Goal: Information Seeking & Learning: Learn about a topic

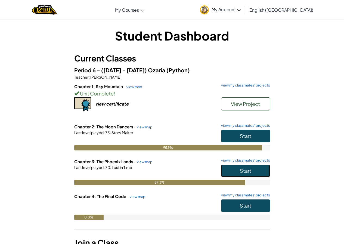
click at [230, 168] on button "Start" at bounding box center [245, 171] width 49 height 13
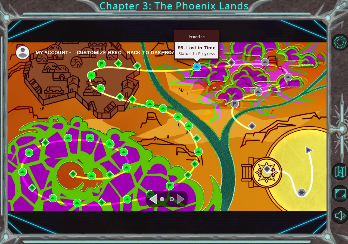
click at [198, 64] on img at bounding box center [197, 67] width 8 height 8
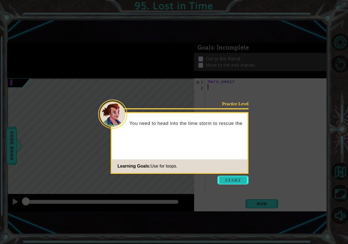
click at [225, 180] on button "Start" at bounding box center [233, 180] width 31 height 9
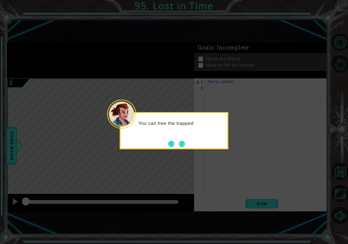
click at [183, 146] on button "Next" at bounding box center [182, 144] width 6 height 6
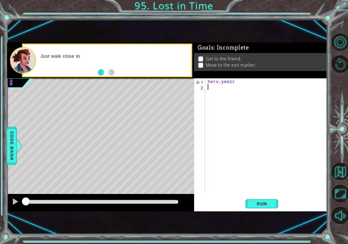
click at [249, 82] on div "hero . yesir" at bounding box center [268, 141] width 122 height 126
type textarea "h"
type textarea "for i in range(3)"
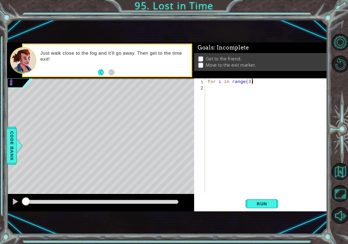
type textarea "for i in range(3):"
type textarea "hero.moveRight()"
type textarea "hero.moveUp()"
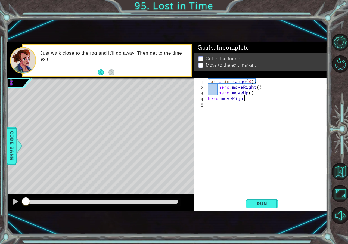
scroll to position [0, 2]
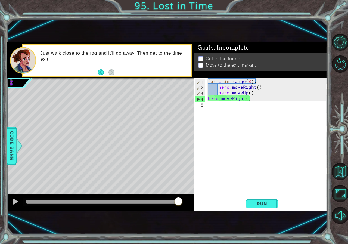
click at [250, 80] on div "for i in range ( 3 ) : hero . moveRight ( ) hero . moveUp ( ) hero . moveRight …" at bounding box center [268, 141] width 122 height 126
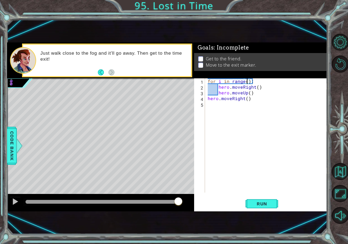
scroll to position [0, 2]
drag, startPoint x: 256, startPoint y: 102, endPoint x: 243, endPoint y: 97, distance: 13.7
click at [229, 99] on div "for i in range ( 4 ) : hero . moveRight ( ) hero . moveUp ( ) hero . moveRight …" at bounding box center [268, 141] width 122 height 126
drag, startPoint x: 252, startPoint y: 98, endPoint x: 204, endPoint y: 98, distance: 48.4
click at [204, 98] on div "hero.moveRight() 1 2 3 4 5 for i in range ( 4 ) : hero . moveRight ( ) hero . m…" at bounding box center [260, 135] width 132 height 114
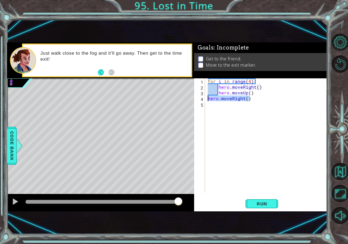
type textarea "hero.moveRight()"
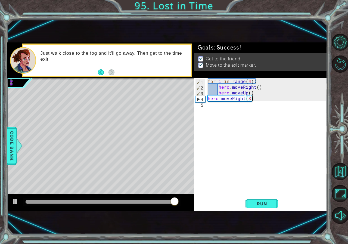
type textarea "hero.moveRight(3)"
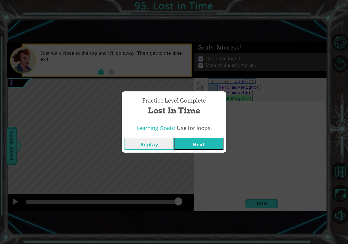
click at [224, 139] on div "Replay Next" at bounding box center [174, 144] width 104 height 18
click at [220, 144] on button "Next" at bounding box center [199, 144] width 50 height 12
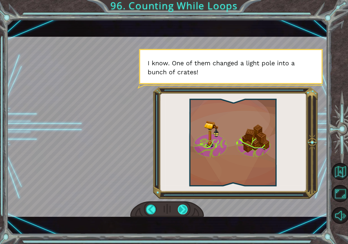
click at [181, 206] on div at bounding box center [183, 210] width 10 height 10
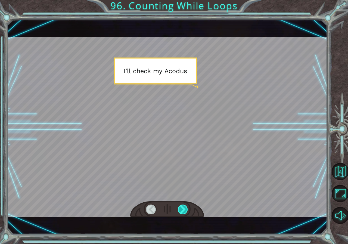
click at [181, 207] on div at bounding box center [183, 210] width 10 height 10
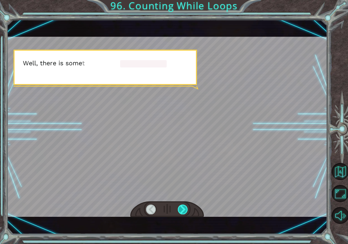
click at [179, 209] on div at bounding box center [183, 210] width 10 height 10
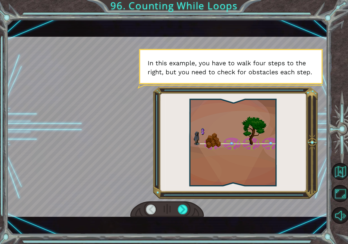
click at [178, 204] on div at bounding box center [167, 209] width 74 height 16
click at [181, 211] on div at bounding box center [183, 210] width 10 height 10
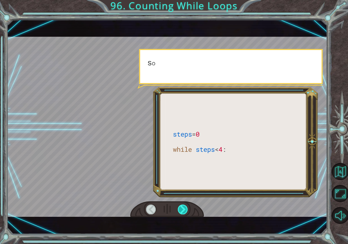
click at [181, 211] on div at bounding box center [183, 210] width 10 height 10
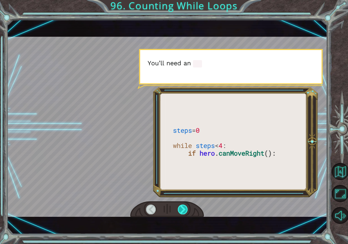
click at [181, 211] on div at bounding box center [183, 210] width 10 height 10
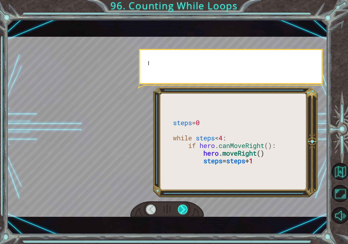
click at [181, 211] on div at bounding box center [183, 210] width 10 height 10
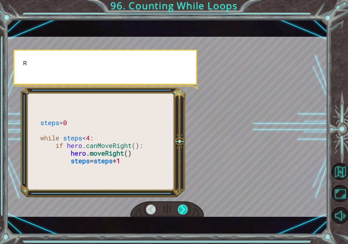
click at [181, 211] on div at bounding box center [183, 210] width 10 height 10
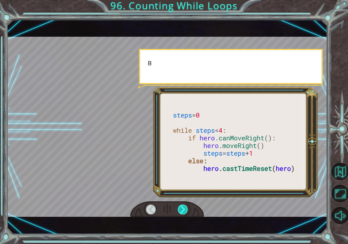
click at [181, 211] on div at bounding box center [183, 210] width 10 height 10
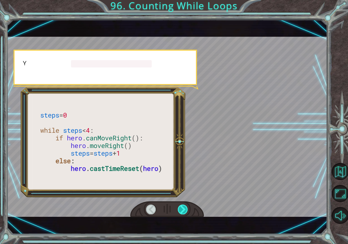
click at [181, 211] on div at bounding box center [183, 210] width 10 height 10
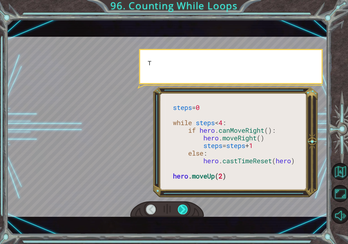
click at [181, 211] on div at bounding box center [183, 210] width 10 height 10
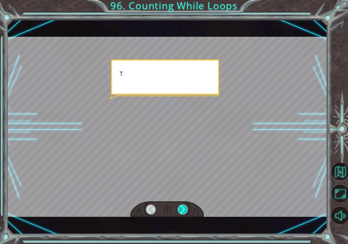
click at [181, 211] on div at bounding box center [183, 210] width 10 height 10
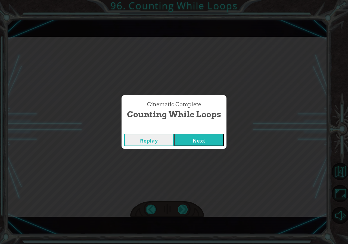
click at [181, 0] on div "steps = 0 while steps < 4 : if hero . canMoveRight (): hero . moveRight () step…" at bounding box center [174, 0] width 348 height 0
click at [181, 211] on div "Cinematic Complete Counting While Loops Replay Next" at bounding box center [174, 122] width 348 height 244
drag, startPoint x: 192, startPoint y: 130, endPoint x: 192, endPoint y: 141, distance: 11.5
click at [192, 132] on div "Cinematic Complete Counting While Loops Replay Next" at bounding box center [174, 121] width 105 height 53
click at [192, 141] on button "Next" at bounding box center [199, 140] width 50 height 12
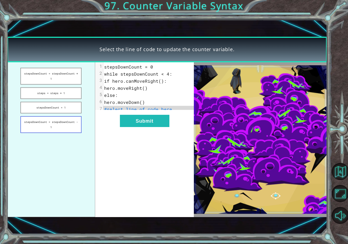
click at [66, 120] on button "stepsDownCount = stepsDownCount - 1" at bounding box center [50, 124] width 61 height 17
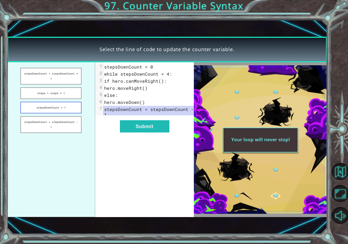
click at [54, 107] on button "stepsDownCount = 1" at bounding box center [50, 108] width 61 height 12
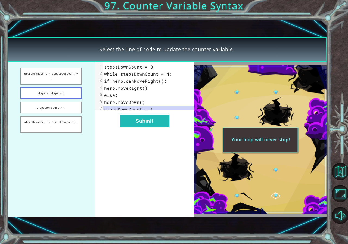
click at [52, 97] on button "steps = steps + 1" at bounding box center [50, 93] width 61 height 12
click at [51, 79] on button "stepsDownCount = stepsDownCount + 1" at bounding box center [50, 76] width 61 height 17
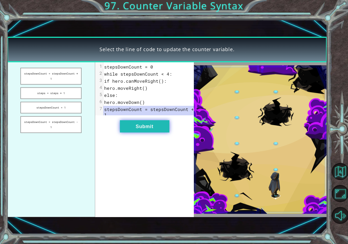
click at [151, 125] on button "Submit" at bounding box center [145, 126] width 50 height 12
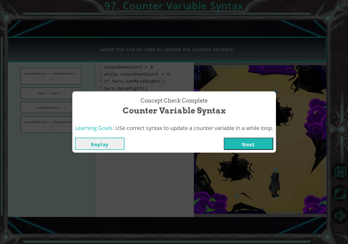
drag, startPoint x: 254, startPoint y: 144, endPoint x: 263, endPoint y: 147, distance: 9.3
click at [256, 144] on button "Next" at bounding box center [249, 144] width 50 height 12
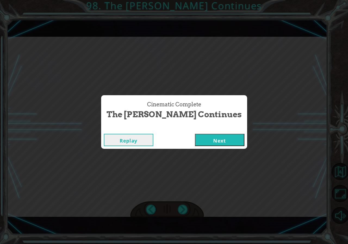
click at [196, 142] on button "Next" at bounding box center [220, 140] width 50 height 12
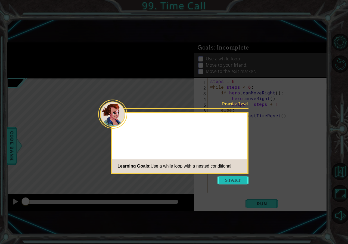
click at [227, 183] on body "1 ההההההההההההההההההההההההההההההההההההההההההההההההההההההההההההההההההההההההההההה…" at bounding box center [174, 122] width 348 height 244
click at [227, 183] on button "Start" at bounding box center [233, 180] width 31 height 9
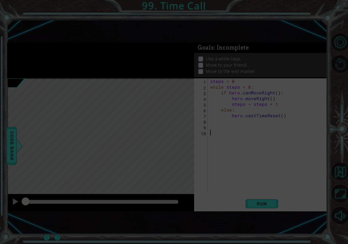
drag, startPoint x: 227, startPoint y: 181, endPoint x: 228, endPoint y: 172, distance: 8.4
click at [227, 180] on icon at bounding box center [174, 122] width 348 height 244
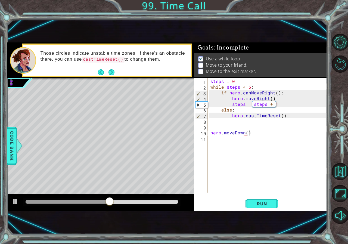
scroll to position [0, 2]
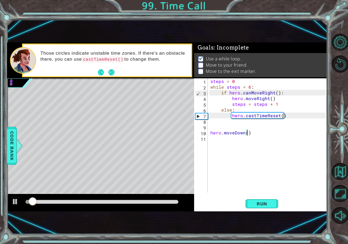
type textarea "hero.moveDown(2)"
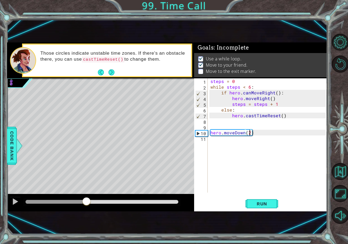
click at [87, 190] on div "methods hero moveUp() moveDown() moveLeft() moveRight() sneakUp() sneakDown() s…" at bounding box center [167, 126] width 320 height 169
click at [223, 143] on div "steps = 0 while steps < 6 : if hero . canMoveRight ( ) : hero . moveRight ( ) s…" at bounding box center [268, 141] width 119 height 126
type textarea "for i in range(5)"
type textarea "for i in range(5):"
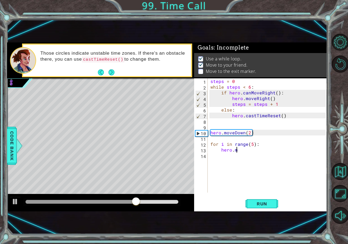
scroll to position [0, 2]
type textarea "hero.moveDown()"
type textarea "hero.moveLeft()"
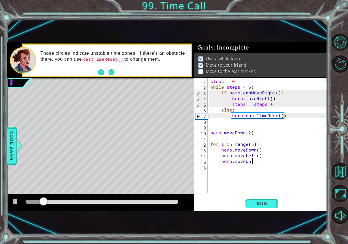
type textarea "hero.moveUp()"
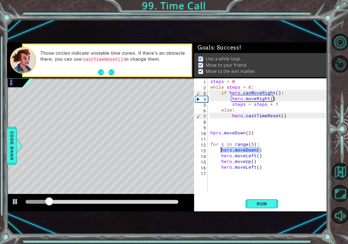
drag, startPoint x: 263, startPoint y: 148, endPoint x: 221, endPoint y: 151, distance: 41.7
click at [221, 151] on div "steps = 0 while steps < 6 : if hero . canMoveRight ( ) : hero . moveRight ( ) s…" at bounding box center [268, 141] width 119 height 126
type textarea "hero.moveDown()"
click at [250, 131] on div "steps = 0 while steps < 6 : if hero . canMoveRight ( ) : hero . moveRight ( ) s…" at bounding box center [268, 141] width 119 height 126
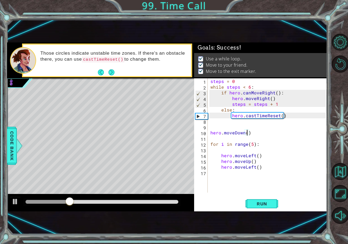
type textarea "hero.moveDown(3)"
click at [255, 151] on div "steps = 0 while steps < 6 : if hero . canMoveRight ( ) : hero . moveRight ( ) s…" at bounding box center [268, 141] width 119 height 126
click at [261, 149] on div "steps = 0 while steps < 6 : if hero . canMoveRight ( ) : hero . moveRight ( ) s…" at bounding box center [268, 141] width 119 height 126
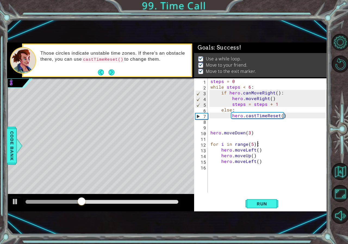
type textarea "hero.moveLeft()"
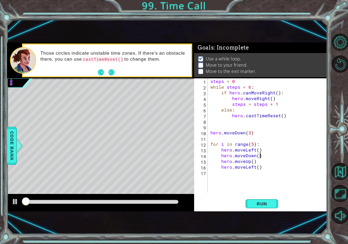
scroll to position [0, 3]
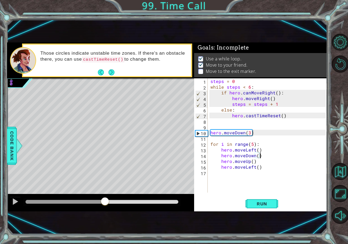
click at [107, 178] on div "methods hero moveUp() moveDown() moveLeft() moveRight() sneakUp() sneakDown() s…" at bounding box center [167, 126] width 320 height 169
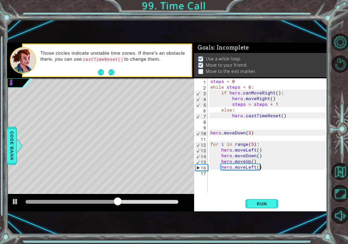
click at [268, 168] on div "steps = 0 while steps < 6 : if hero . canMoveRight ( ) : hero . moveRight ( ) s…" at bounding box center [268, 141] width 119 height 126
type textarea "h"
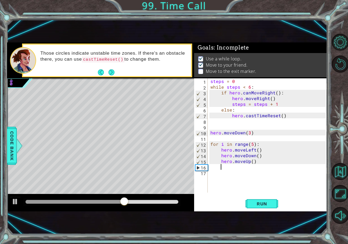
scroll to position [0, 0]
type textarea "hero.moveDown()"
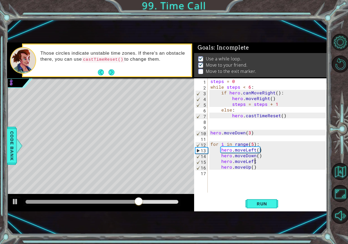
scroll to position [0, 3]
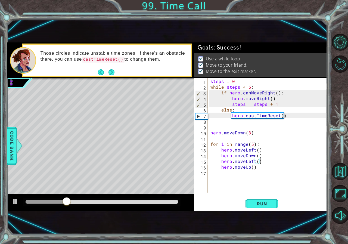
type textarea "hero.moveLeft()"
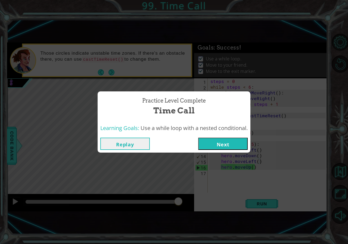
drag, startPoint x: 141, startPoint y: 201, endPoint x: 205, endPoint y: 173, distance: 69.2
click at [201, 186] on body "1 ההההההההההההההההההההההההההההההההההההההההההההההההההההההההההההההההההההההההההההה…" at bounding box center [174, 122] width 348 height 244
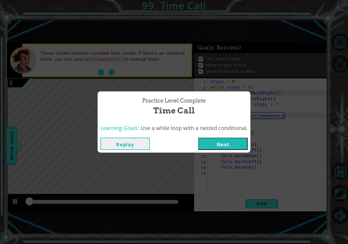
click at [223, 140] on button "Next" at bounding box center [223, 144] width 50 height 12
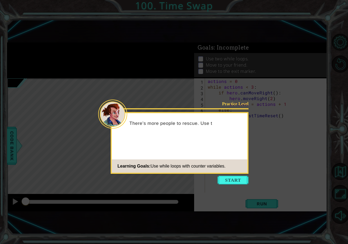
click at [240, 171] on footer "Learning Goals: Use while loops with counter variables." at bounding box center [180, 165] width 136 height 13
click at [242, 174] on div "Practice Level There's more people to rescue. Use the while loop and Learning G…" at bounding box center [180, 143] width 138 height 62
click at [243, 186] on icon at bounding box center [174, 122] width 348 height 244
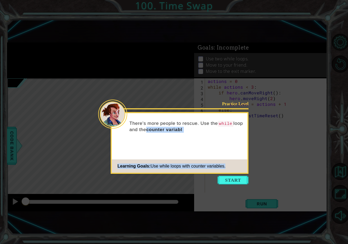
click at [246, 173] on div "Practice Level There's more people to rescue. Use the while loop and the counte…" at bounding box center [180, 143] width 138 height 62
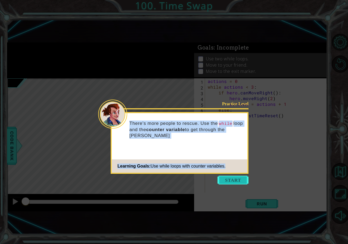
click at [248, 181] on button "Start" at bounding box center [233, 180] width 31 height 9
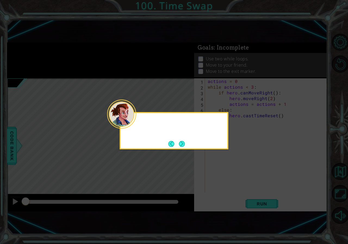
drag, startPoint x: 248, startPoint y: 181, endPoint x: 215, endPoint y: 154, distance: 42.5
click at [225, 162] on icon at bounding box center [174, 122] width 348 height 244
drag, startPoint x: 172, startPoint y: 137, endPoint x: 173, endPoint y: 140, distance: 3.5
click at [171, 137] on div "There are two rows o" at bounding box center [174, 125] width 107 height 24
click at [182, 143] on button "Next" at bounding box center [182, 144] width 6 height 6
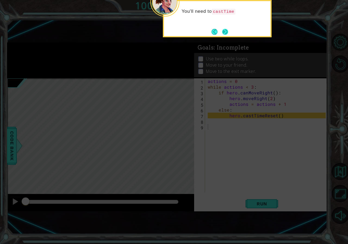
click at [224, 32] on button "Next" at bounding box center [225, 32] width 6 height 6
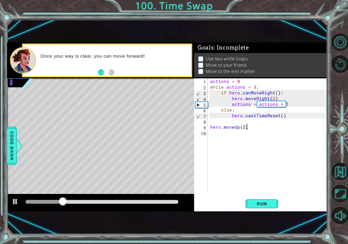
scroll to position [0, 2]
type textarea "hero.moveUp(2)"
type textarea "actions = 0"
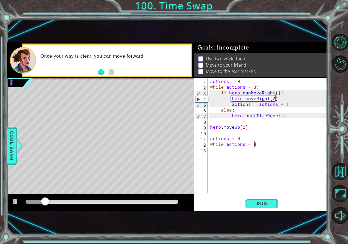
scroll to position [0, 2]
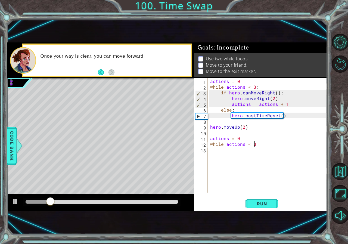
type textarea "while actions < 3:"
type textarea "o"
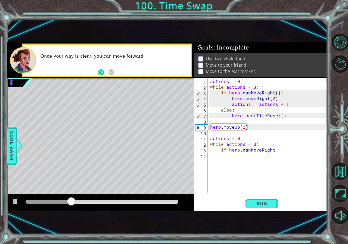
scroll to position [0, 4]
type textarea "if hero.canMoveRight():"
type textarea "hero.moveRight(2)"
type textarea "actions = actions + 1"
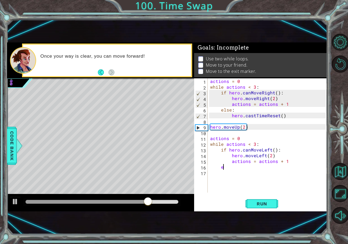
scroll to position [0, 1]
type textarea "else:"
type textarea "hero.castTimeReset"
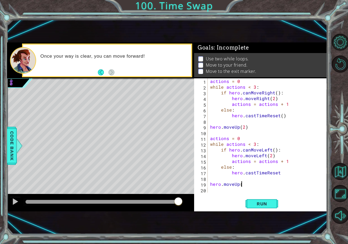
scroll to position [0, 2]
type textarea "hero.moveUp(3)"
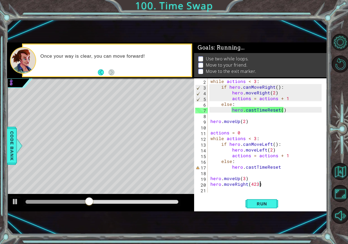
scroll to position [0, 0]
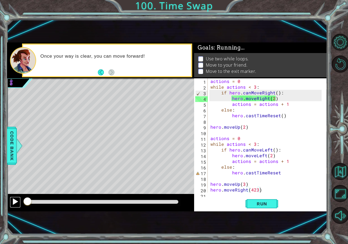
click at [16, 202] on div at bounding box center [15, 201] width 7 height 7
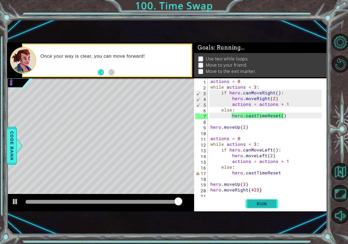
click at [263, 202] on span "Run" at bounding box center [261, 203] width 21 height 5
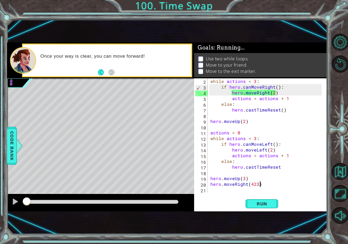
scroll to position [6, 0]
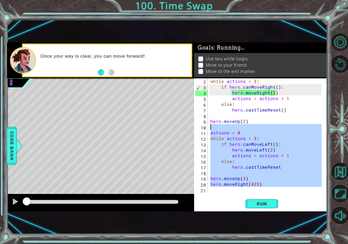
drag, startPoint x: 272, startPoint y: 188, endPoint x: 210, endPoint y: 128, distance: 85.8
click at [210, 128] on div "while actions < 3 : if hero . canMoveRight ( ) : hero . moveRight ( 2 ) actions…" at bounding box center [266, 141] width 115 height 126
type textarea "actions = 0"
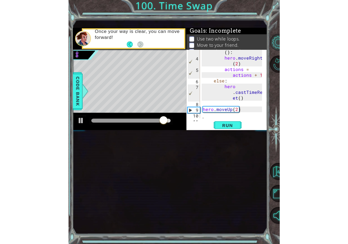
scroll to position [16, 0]
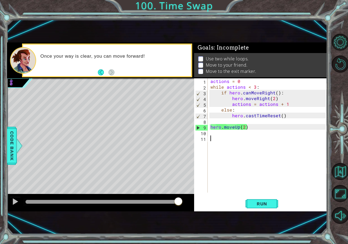
click at [229, 141] on div "actions = 0 while actions < 3 : if hero . canMoveRight ( ) : hero . moveRight (…" at bounding box center [268, 141] width 119 height 126
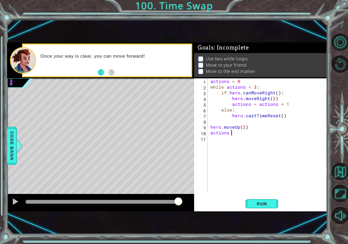
scroll to position [0, 1]
type textarea "actions = 0"
type textarea "while action <3:"
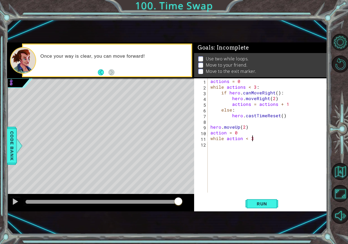
type textarea "while action < 3:"
type textarea "if hero.canMoveRight():"
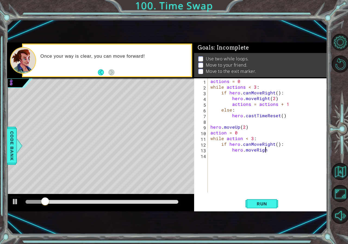
scroll to position [0, 3]
type textarea "hero.moveRight(2)"
type textarea "action = action + 1"
type textarea "else:"
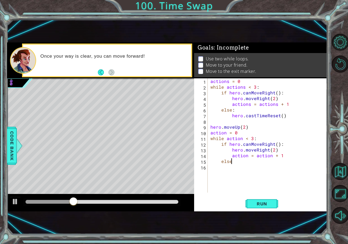
scroll to position [0, 1]
type textarea "j"
type textarea "hero.castTimeReset"
click at [13, 202] on div at bounding box center [15, 201] width 7 height 7
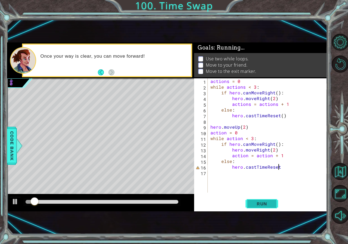
click at [270, 200] on button "Run" at bounding box center [262, 203] width 33 height 13
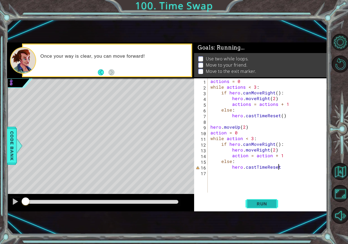
click at [270, 200] on button "Run" at bounding box center [262, 203] width 33 height 13
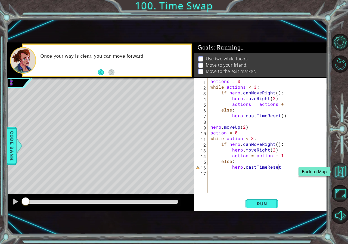
click at [344, 169] on button "Back to Map" at bounding box center [340, 171] width 17 height 17
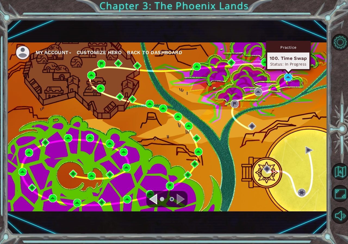
click at [285, 79] on img at bounding box center [288, 77] width 8 height 8
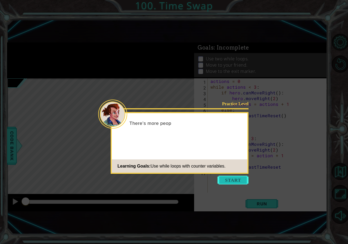
click at [237, 183] on button "Start" at bounding box center [233, 180] width 31 height 9
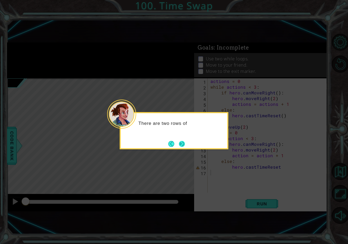
click at [179, 147] on button "Next" at bounding box center [182, 144] width 6 height 6
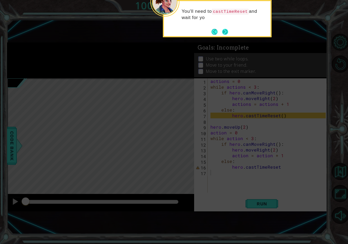
click at [227, 29] on button "Next" at bounding box center [225, 32] width 6 height 6
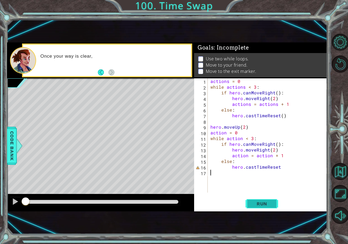
click at [270, 199] on button "Run" at bounding box center [262, 203] width 33 height 13
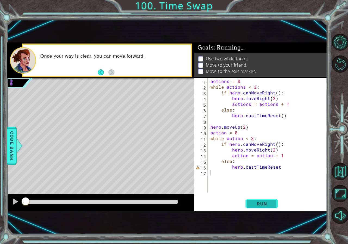
click at [270, 199] on button "Run" at bounding box center [262, 203] width 33 height 13
click at [288, 170] on div "actions = 0 while actions < 3 : if hero . canMoveRight ( ) : hero . moveRight (…" at bounding box center [268, 141] width 119 height 126
drag, startPoint x: 286, startPoint y: 162, endPoint x: 284, endPoint y: 170, distance: 8.4
click at [286, 163] on div "actions = 0 while actions < 3 : if hero . canMoveRight ( ) : hero . moveRight (…" at bounding box center [268, 141] width 119 height 126
type textarea "else:"
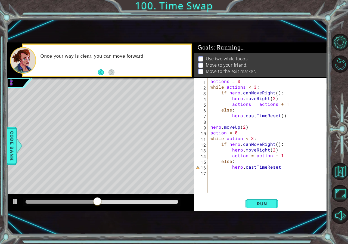
click at [284, 170] on div "actions = 0 while actions < 3 : if hero . canMoveRight ( ) : hero . moveRight (…" at bounding box center [268, 141] width 119 height 126
click at [286, 170] on div "actions = 0 while actions < 3 : if hero . canMoveRight ( ) : hero . moveRight (…" at bounding box center [268, 141] width 119 height 126
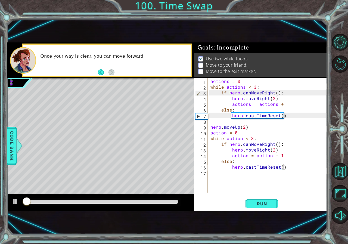
scroll to position [3, 0]
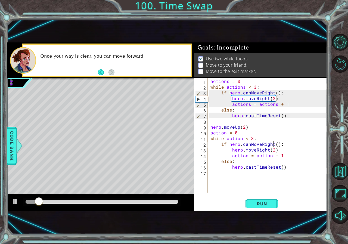
click at [273, 146] on div "actions = 0 while actions < 3 : if hero . canMoveRight ( ) : hero . moveRight (…" at bounding box center [268, 141] width 119 height 126
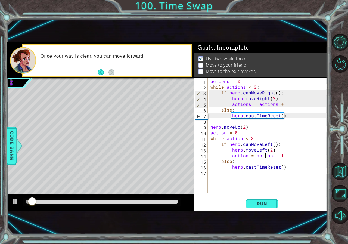
scroll to position [0, 1]
type textarea "hero.castTimeReset()"
type textarea "hero.moveUp(2)"
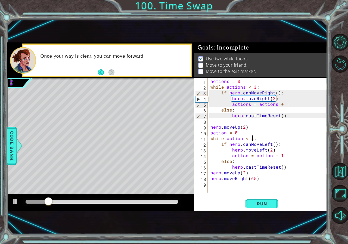
scroll to position [0, 2]
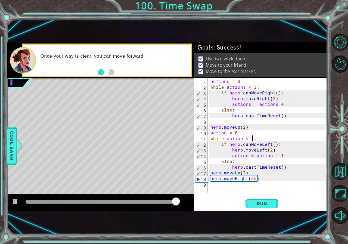
type textarea "while action < 4:"
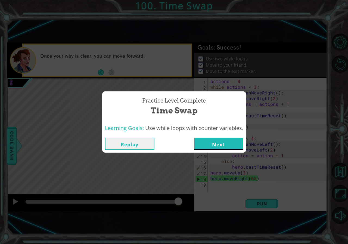
click at [209, 146] on button "Next" at bounding box center [219, 144] width 50 height 12
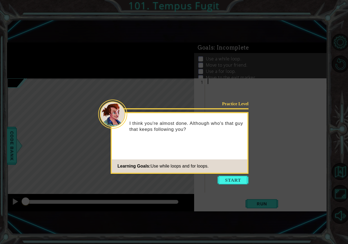
click at [237, 178] on button "Start" at bounding box center [233, 180] width 31 height 9
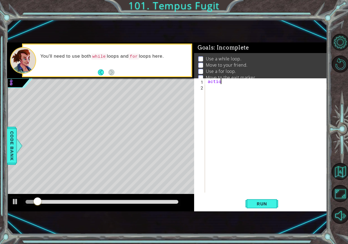
scroll to position [0, 1]
type textarea "actions = 0"
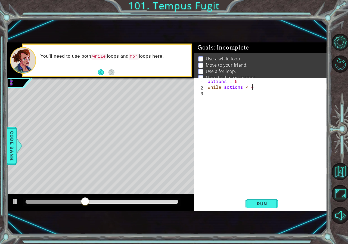
type textarea "while actions < 4:"
type textarea "hero.moveRight()"
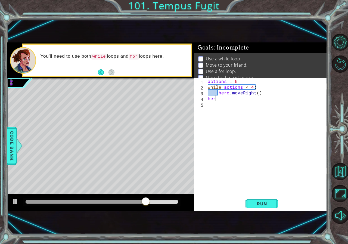
scroll to position [0, 0]
type textarea "h"
type textarea "hero.moveUp()"
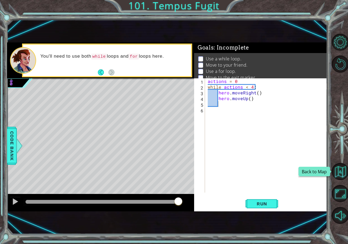
type textarea "hero.moveRight()"
click at [219, 94] on div "actions = 0 while actions < 4 : hero . moveRight ( ) hero . moveUp ( )" at bounding box center [268, 141] width 122 height 126
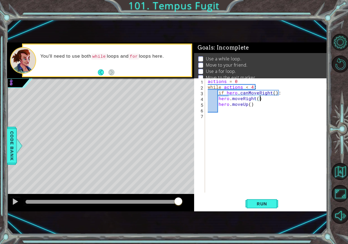
scroll to position [0, 2]
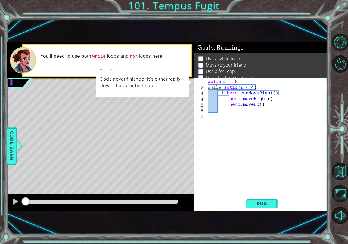
click at [229, 99] on div "actions = 0 while actions < 4 : if hero . canMoveRight ( ) : hero . moveRight (…" at bounding box center [268, 141] width 122 height 126
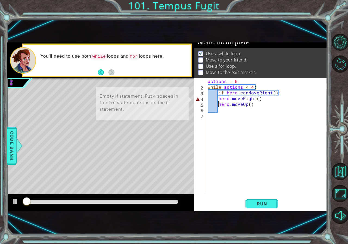
scroll to position [6, 0]
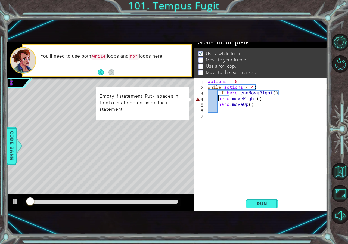
click at [218, 99] on div "actions = 0 while actions < 4 : if hero . canMoveRight ( ) : hero . moveRight (…" at bounding box center [268, 141] width 122 height 126
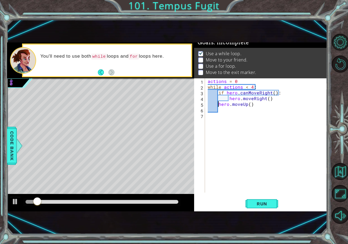
type textarea "hero.moveUp()"
type textarea "else:"
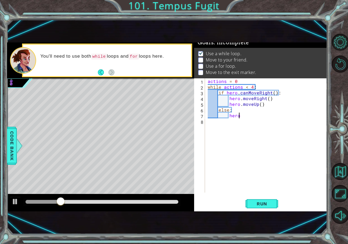
scroll to position [0, 2]
click at [271, 104] on div "actions = 0 while actions < 4 : if hero . canMoveRight ( ) : hero . moveRight (…" at bounding box center [268, 141] width 122 height 126
type textarea "hero.moveUp()"
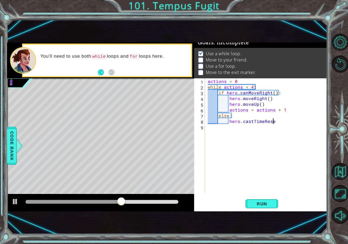
scroll to position [0, 4]
type textarea "hero.castTimeReset()"
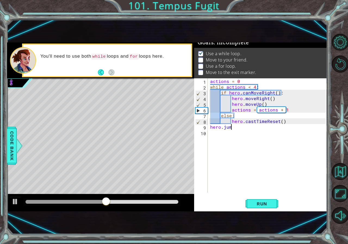
scroll to position [0, 1]
type textarea "hero.jumpRight()"
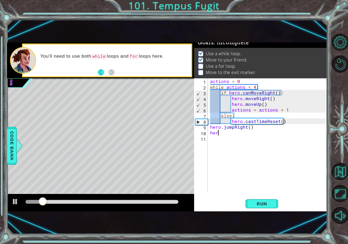
scroll to position [0, 0]
type textarea "h"
type textarea "f"
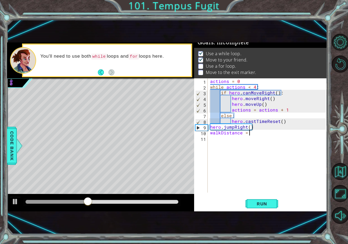
scroll to position [0, 2]
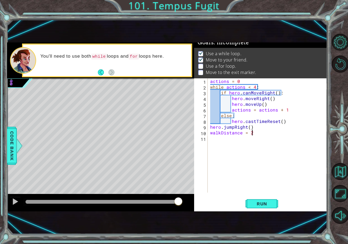
type textarea "hero.jumpRight()"
type textarea "walkDistance = 2"
type textarea "for i in range(3):"
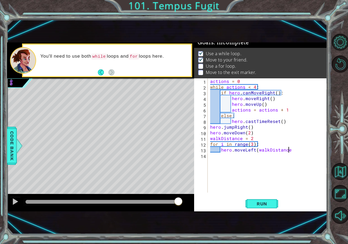
type textarea "hero.moveLeft(walkDistance)"
type textarea "hero.moveDown()"
type textarea "\"
type textarea "h"
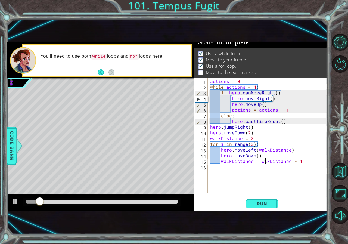
scroll to position [0, 5]
type textarea "walkDistance = walkDistance - 1"
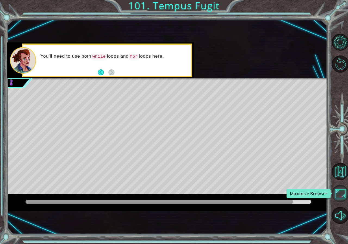
click at [338, 190] on button "Maximize Browser" at bounding box center [340, 193] width 17 height 17
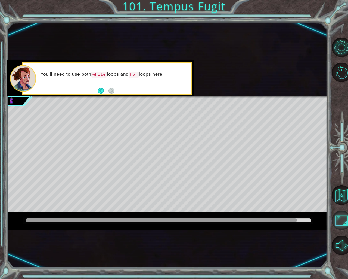
click at [344, 221] on button "Maximize Browser" at bounding box center [342, 220] width 20 height 20
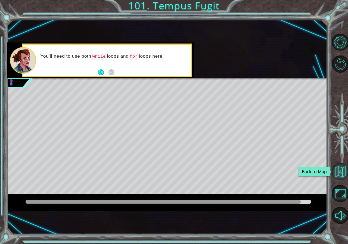
click at [344, 164] on button "Back to Map" at bounding box center [340, 171] width 17 height 17
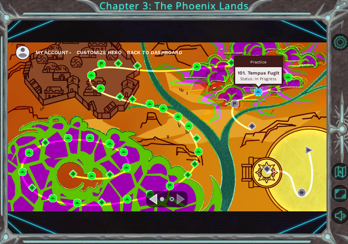
click at [260, 92] on img at bounding box center [258, 92] width 8 height 8
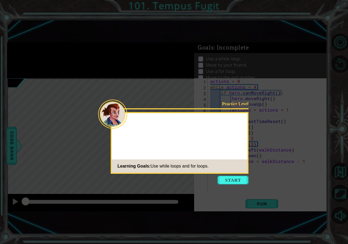
click at [230, 179] on button "Start" at bounding box center [233, 180] width 31 height 9
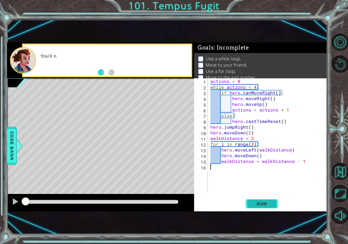
click at [256, 198] on button "Run" at bounding box center [262, 203] width 33 height 13
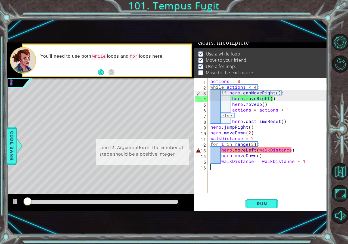
scroll to position [6, 0]
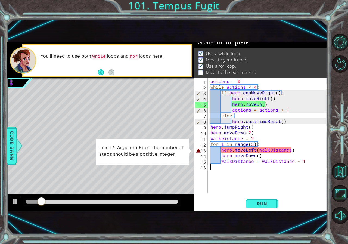
click at [256, 144] on div "actions = 0 while actions < 4 : if hero . canMoveRight ( ) : hero . moveRight (…" at bounding box center [268, 141] width 119 height 126
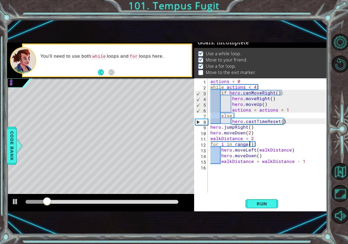
scroll to position [0, 2]
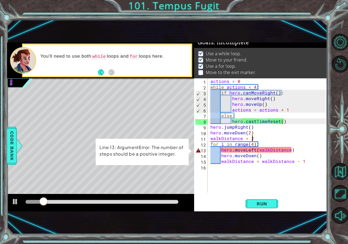
click at [255, 137] on div "actions = 0 while actions < 4 : if hero . canMoveRight ( ) : hero . moveRight (…" at bounding box center [268, 141] width 119 height 126
type textarea "walkDistance = 2"
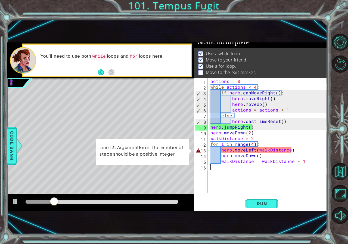
click at [248, 172] on div "actions = 0 while actions < 4 : if hero . canMoveRight ( ) : hero . moveRight (…" at bounding box center [268, 141] width 119 height 126
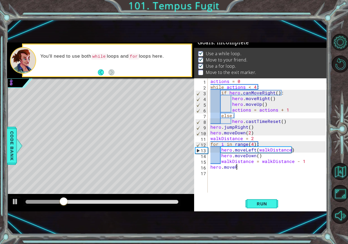
scroll to position [0, 1]
type textarea "hero.moveLeft()"
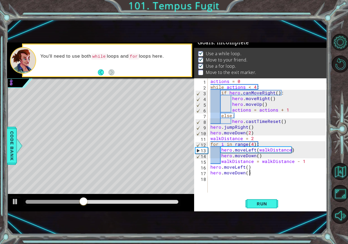
scroll to position [0, 2]
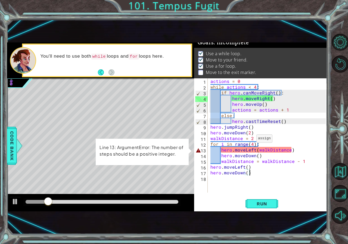
click at [253, 139] on div "actions = 0 while actions < 4 : if hero . canMoveRight ( ) : hero . moveRight (…" at bounding box center [268, 141] width 119 height 126
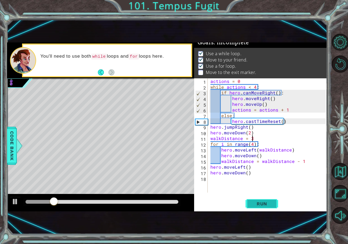
type textarea "walkDistance = 3"
click at [261, 204] on span "Run" at bounding box center [261, 203] width 21 height 5
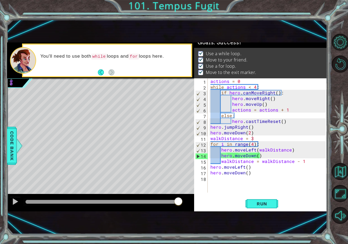
drag, startPoint x: 209, startPoint y: 186, endPoint x: 225, endPoint y: 179, distance: 17.7
click at [223, 180] on body "1 ההההההההההההההההההההההההההההההההההההההההההההההההההההההההההההההההההההההההההההה…" at bounding box center [174, 122] width 348 height 244
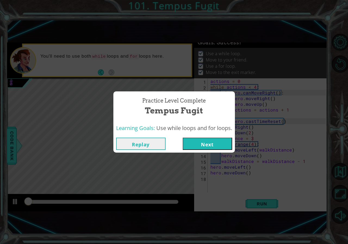
click at [218, 143] on button "Next" at bounding box center [208, 144] width 50 height 12
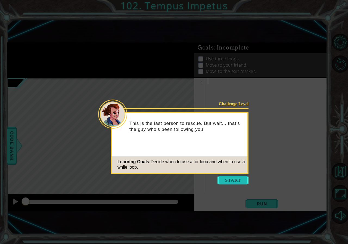
click at [232, 180] on button "Start" at bounding box center [233, 180] width 31 height 9
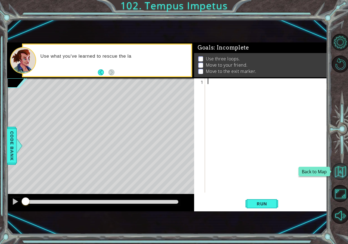
click at [344, 165] on button "Back to Map" at bounding box center [340, 171] width 17 height 17
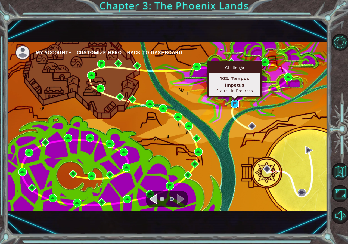
click at [236, 102] on img at bounding box center [235, 104] width 8 height 8
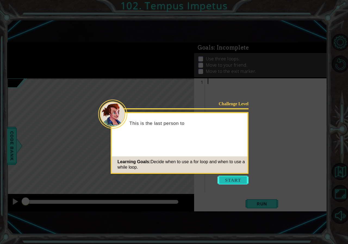
click at [236, 183] on button "Start" at bounding box center [233, 180] width 31 height 9
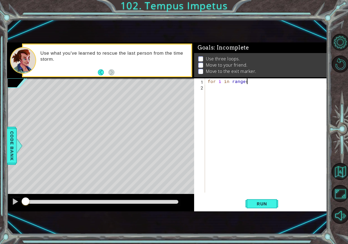
scroll to position [0, 2]
type textarea "for i in range(3)"
type textarea "for i in range(3):"
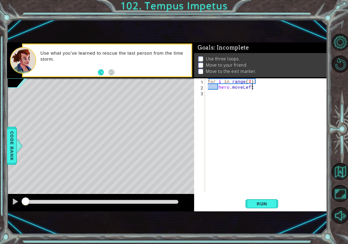
type textarea "hero.moveLeft()"
type textarea "h"
type textarea "hero.moveDown()"
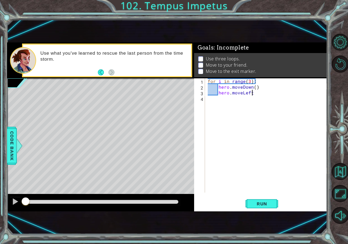
type textarea "hero.moveLeft()"
type textarea "hero.moveDown()"
type textarea "w"
type textarea "actions = 0"
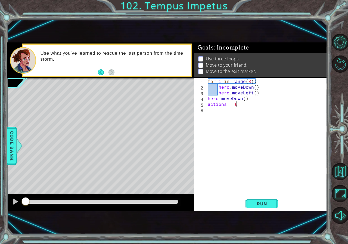
scroll to position [0, 0]
type textarea "h"
type textarea "while actions < 3L"
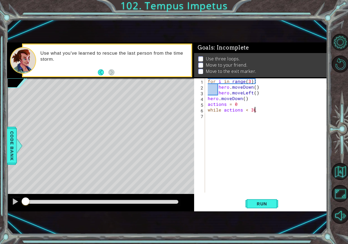
scroll to position [0, 0]
type textarea "while actions < 3A:"
type textarea "while actions < 3:"
type textarea "h"
type textarea "o"
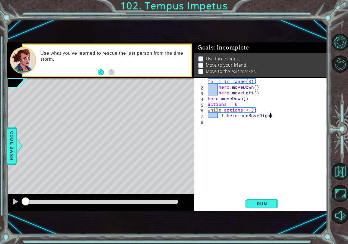
scroll to position [0, 4]
type textarea "if hero.canMoveRight()"
type textarea "if hero.canMoveRight():"
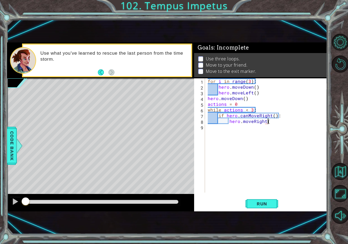
type textarea "hero.moveRight()"
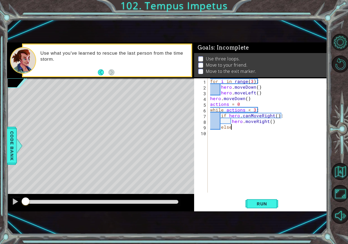
type textarea "else:"
type textarea "\"
type textarea "hero.castTimeReset()"
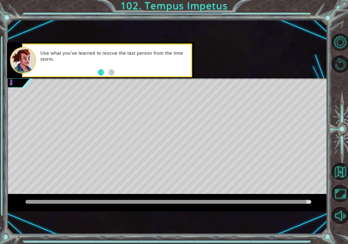
click at [143, 91] on div "methods hero moveUp() moveDown() moveLeft() moveRight() sneakUp() sneakDown() s…" at bounding box center [167, 126] width 320 height 169
click at [341, 172] on button "Back to Map" at bounding box center [340, 171] width 17 height 17
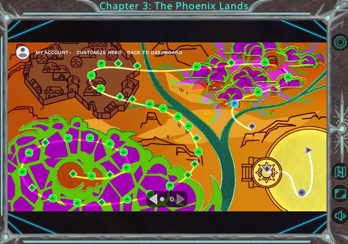
click at [230, 103] on div "My Account Customize Hero Back to Dashboard" at bounding box center [167, 126] width 320 height 169
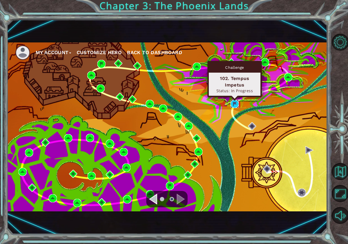
click at [232, 103] on img at bounding box center [235, 104] width 8 height 8
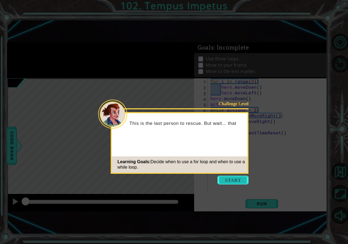
click at [233, 177] on button "Start" at bounding box center [233, 180] width 31 height 9
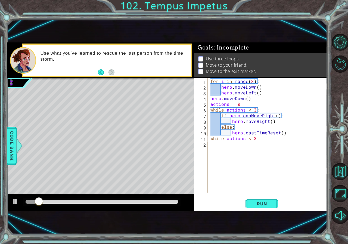
scroll to position [0, 2]
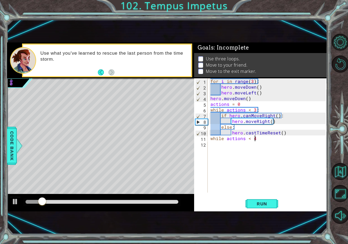
type textarea "while actions < 4:"
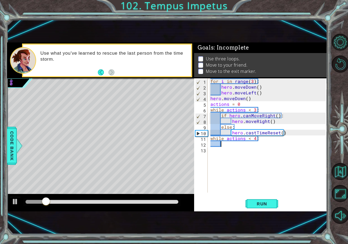
scroll to position [0, 0]
type textarea "if hero.canMoveUp()L"
type textarea "if hero.canMoveUp():"
type textarea "hero.moveUp()"
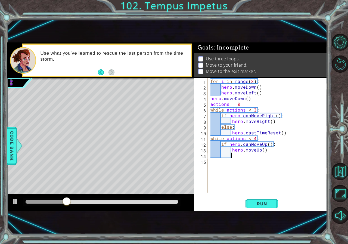
scroll to position [0, 1]
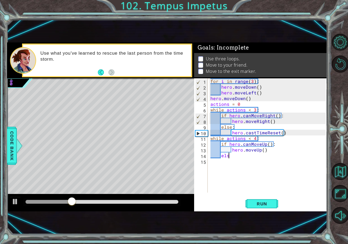
type textarea "else:"
type textarea "hero.castTimeReset()"
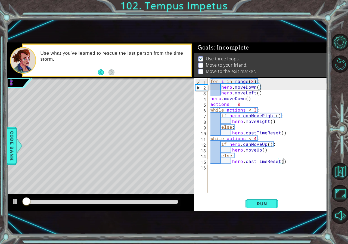
scroll to position [3, 0]
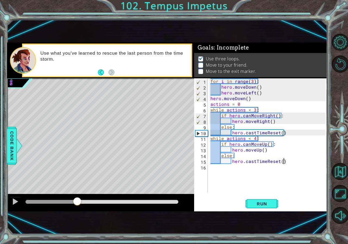
drag, startPoint x: 54, startPoint y: 200, endPoint x: 77, endPoint y: 198, distance: 23.3
click at [77, 200] on div at bounding box center [102, 202] width 153 height 4
drag, startPoint x: 77, startPoint y: 198, endPoint x: 69, endPoint y: 197, distance: 8.7
click at [69, 197] on div at bounding box center [69, 202] width 10 height 10
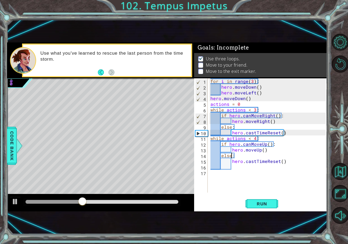
type textarea "hero.moveUp()"
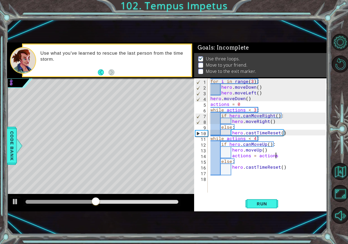
scroll to position [0, 4]
type textarea "while actions < 4:"
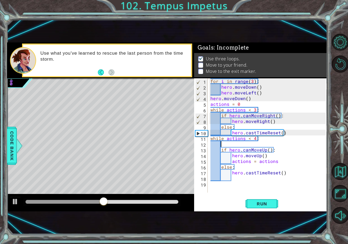
scroll to position [0, 0]
type textarea "while actions < 4:"
type textarea "hero.moveRight()"
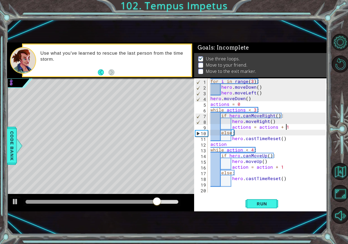
scroll to position [0, 4]
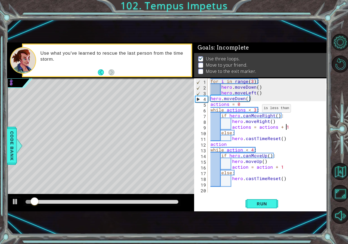
click at [256, 110] on div "for i in range ( 3 ) : hero . moveDown ( ) hero . moveLeft ( ) hero . moveDown …" at bounding box center [268, 141] width 119 height 126
type textarea "while actions < 3:"
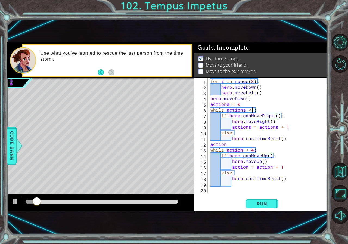
scroll to position [0, 2]
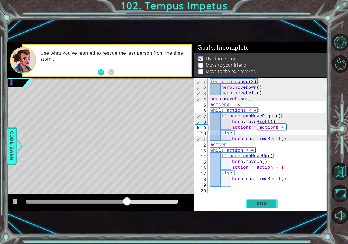
click at [262, 199] on button "Run" at bounding box center [262, 203] width 33 height 13
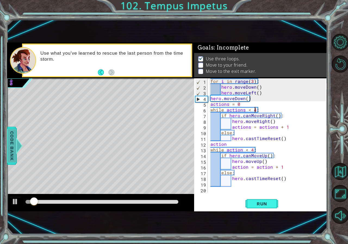
click at [13, 141] on span "Code Bank" at bounding box center [12, 145] width 9 height 33
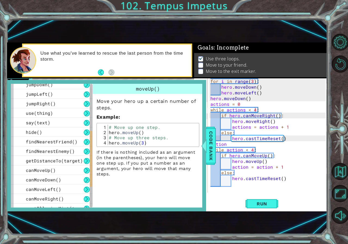
scroll to position [190, 0]
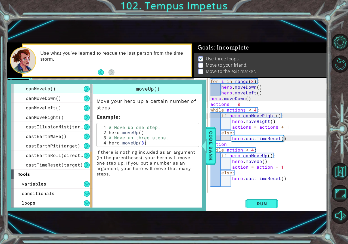
click at [70, 90] on div "canMoveUp()" at bounding box center [52, 89] width 82 height 10
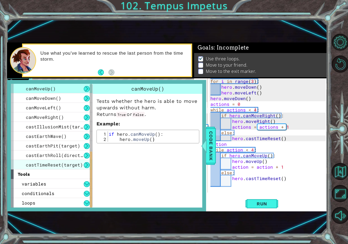
click at [63, 160] on div "castTimeReset(target)" at bounding box center [52, 165] width 82 height 10
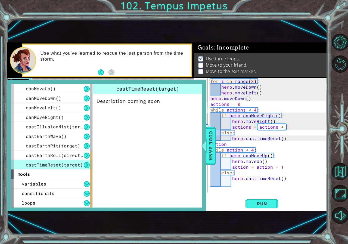
click at [76, 165] on span "castTimeReset(target)" at bounding box center [54, 165] width 57 height 6
click at [74, 156] on span "castEarthRoll(direction)" at bounding box center [58, 155] width 65 height 6
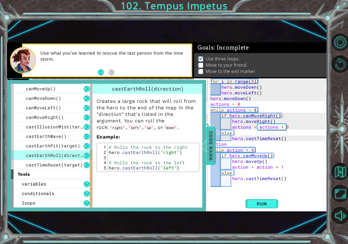
click at [209, 154] on span "Code Bank" at bounding box center [211, 145] width 9 height 33
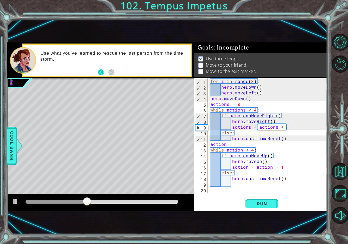
click at [102, 74] on button "Back" at bounding box center [103, 72] width 11 height 6
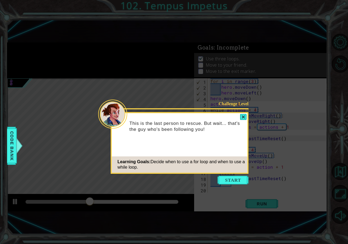
click at [250, 117] on icon at bounding box center [174, 122] width 348 height 244
click at [245, 117] on div at bounding box center [243, 117] width 7 height 6
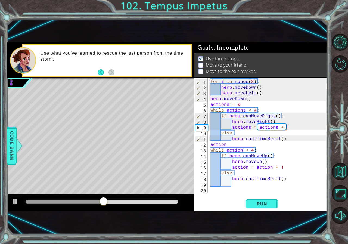
click at [233, 144] on div "for i in range ( 3 ) : hero . moveDown ( ) hero . moveLeft ( ) hero . moveDown …" at bounding box center [268, 141] width 119 height 126
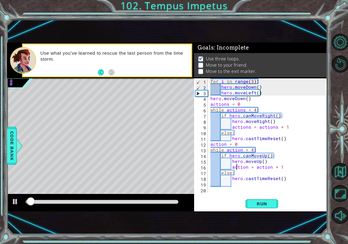
scroll to position [0, 1]
type textarea "hero.castTimeReset()"
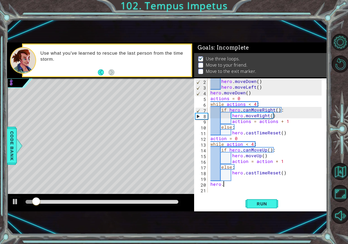
scroll to position [0, 1]
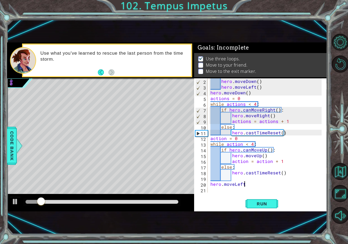
type textarea "hero.moveLeft()"
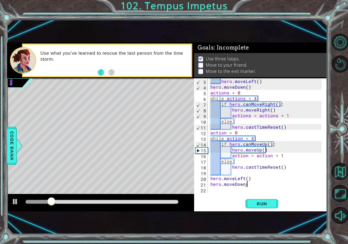
scroll to position [0, 2]
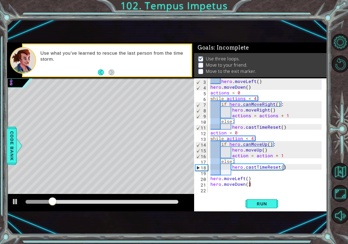
type textarea "hero.moveDown(3)"
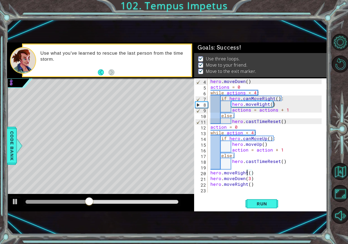
type textarea "hero.moveRight()"
click at [168, 199] on div at bounding box center [101, 202] width 157 height 8
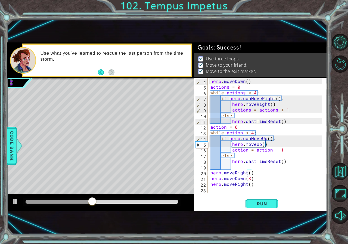
drag, startPoint x: 168, startPoint y: 199, endPoint x: 172, endPoint y: 204, distance: 6.6
click at [172, 204] on div at bounding box center [101, 202] width 157 height 8
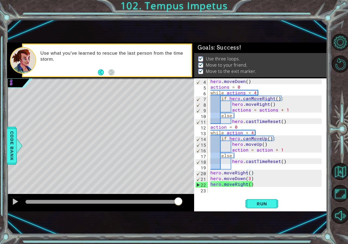
drag, startPoint x: 175, startPoint y: 201, endPoint x: 264, endPoint y: 179, distance: 92.1
click at [264, 179] on body "1 ההההההההההההההההההההההההההההההההההההההההההההההההההההההההההההההההההההההההההההה…" at bounding box center [174, 122] width 348 height 244
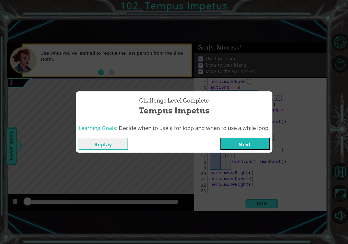
click at [255, 145] on button "Next" at bounding box center [245, 144] width 50 height 12
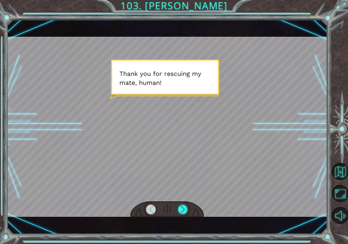
click at [189, 207] on div at bounding box center [167, 209] width 74 height 16
click at [182, 209] on div at bounding box center [183, 210] width 10 height 10
click at [181, 209] on div at bounding box center [183, 210] width 10 height 10
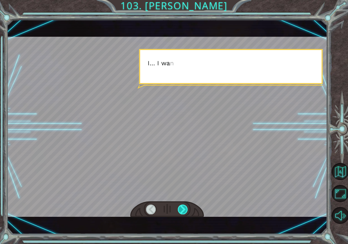
click at [181, 209] on div at bounding box center [183, 210] width 10 height 10
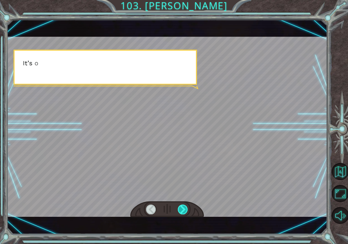
click at [181, 209] on div at bounding box center [183, 210] width 10 height 10
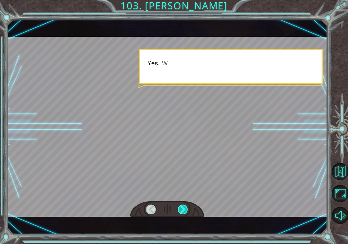
click at [181, 209] on div at bounding box center [183, 210] width 10 height 10
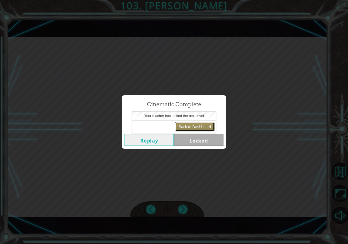
click at [195, 127] on button "Back to Dashboard" at bounding box center [194, 126] width 39 height 9
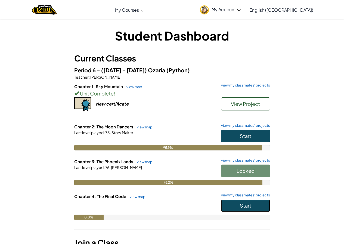
click at [243, 207] on span "Start" at bounding box center [245, 205] width 11 height 6
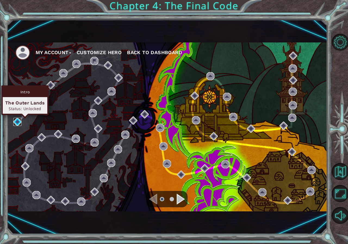
click at [14, 118] on img at bounding box center [17, 122] width 8 height 8
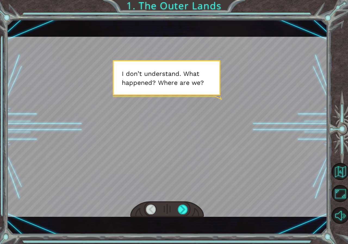
click at [184, 203] on div at bounding box center [167, 209] width 74 height 16
click at [185, 206] on div at bounding box center [183, 210] width 10 height 10
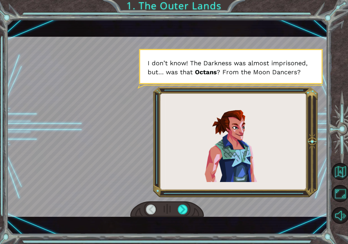
click at [191, 215] on div at bounding box center [167, 209] width 74 height 16
click at [181, 211] on div at bounding box center [183, 210] width 10 height 10
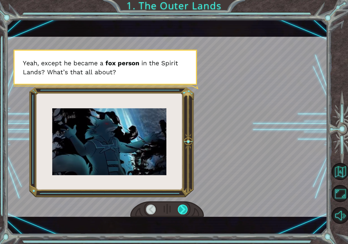
click at [185, 214] on div at bounding box center [183, 210] width 10 height 10
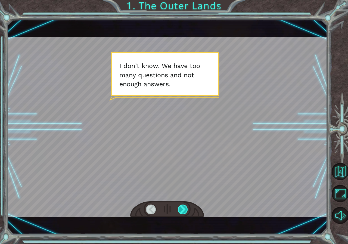
click at [183, 210] on div at bounding box center [183, 210] width 10 height 10
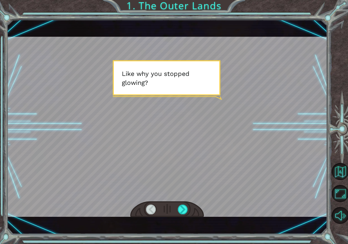
drag, startPoint x: 183, startPoint y: 210, endPoint x: 175, endPoint y: 213, distance: 8.8
click at [175, 213] on div at bounding box center [167, 209] width 74 height 16
click at [181, 207] on div at bounding box center [183, 210] width 10 height 10
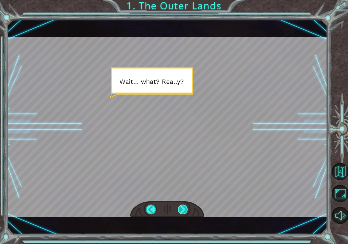
click at [182, 208] on div at bounding box center [183, 210] width 10 height 10
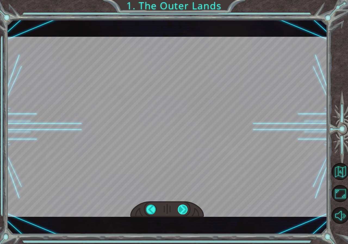
click at [185, 207] on div at bounding box center [183, 210] width 10 height 10
